Goal: Information Seeking & Learning: Learn about a topic

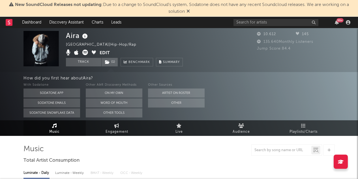
select select "6m"
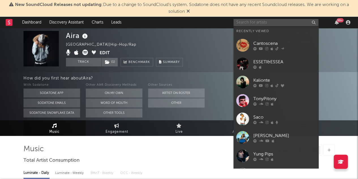
click at [262, 22] on input "text" at bounding box center [276, 22] width 85 height 7
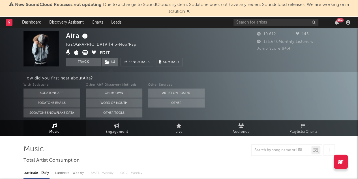
click at [204, 45] on div "Aira Italy | Hip-Hop/Rap Edit Track ( 1 ) Benchmark Summary" at bounding box center [158, 48] width 184 height 35
click at [298, 34] on icon at bounding box center [297, 33] width 3 height 3
click at [274, 20] on input "text" at bounding box center [276, 22] width 85 height 7
drag, startPoint x: 261, startPoint y: 21, endPoint x: 194, endPoint y: 25, distance: 67.3
click at [194, 25] on nav "Dashboard Discovery Assistant Charts Leads the luxe 99 +" at bounding box center [179, 22] width 358 height 11
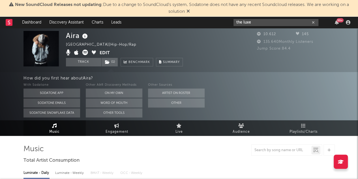
paste input "https://open.spotify.com/intl-it/artist/3zhhnmtw4IO0PsXlzLbuLd?si=vQ4_SgcSTWqj9…"
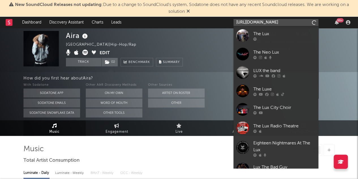
scroll to position [0, 105]
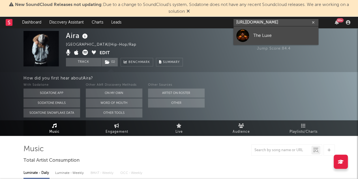
type input "https://open.spotify.com/intl-it/artist/3zhhnmtw4IO0PsXlzLbuLd?si=vQ4_SgcSTWqj9…"
click at [271, 39] on link "The Luxe" at bounding box center [276, 35] width 85 height 18
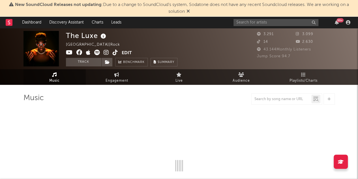
select select "1w"
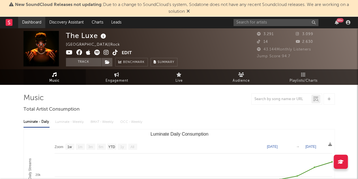
click at [34, 21] on link "Dashboard" at bounding box center [31, 22] width 27 height 11
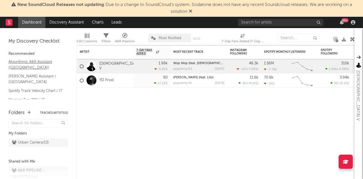
click at [28, 61] on link "Algorithmic A&R Assistant ([GEOGRAPHIC_DATA])" at bounding box center [35, 65] width 54 height 12
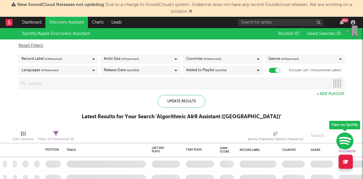
checkbox input "true"
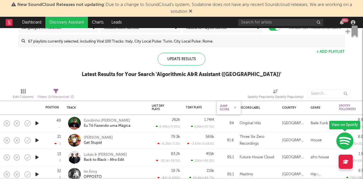
click at [227, 106] on div "Jump Score" at bounding box center [224, 107] width 10 height 7
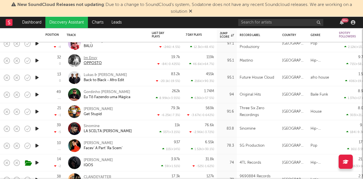
click at [90, 60] on div "Im Envy" at bounding box center [93, 58] width 18 height 5
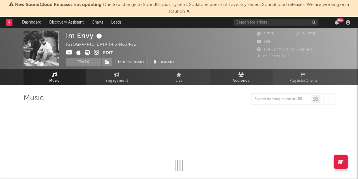
select select "1w"
